Goal: Find specific page/section

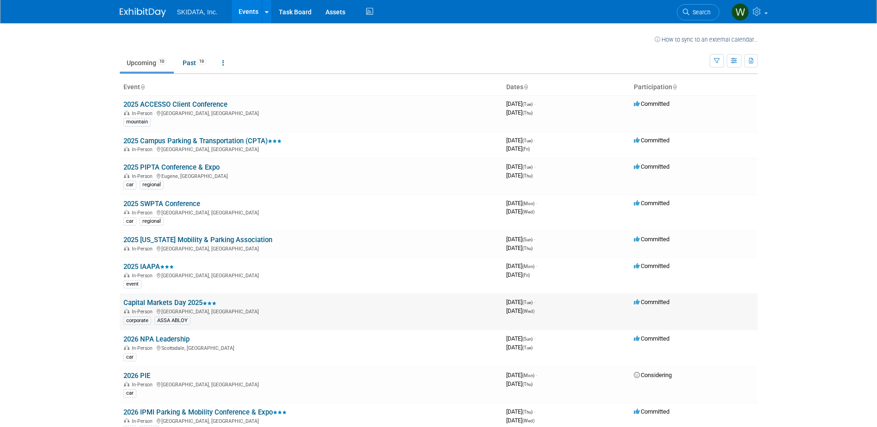
click at [220, 303] on td "Capital Markets Day 2025 In-Person [GEOGRAPHIC_DATA], [GEOGRAPHIC_DATA] corpora…" at bounding box center [311, 312] width 383 height 37
click at [188, 301] on link "Capital Markets Day 2025" at bounding box center [170, 303] width 93 height 8
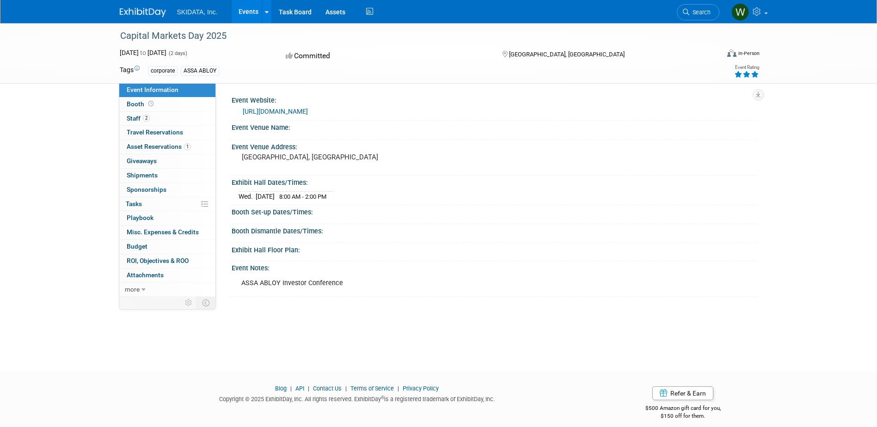
click at [108, 37] on div "Capital Markets Day 2025 [DATE] to [DATE] (2 days) [DATE] to [DATE] Committed […" at bounding box center [438, 53] width 877 height 61
